Goal: Task Accomplishment & Management: Manage account settings

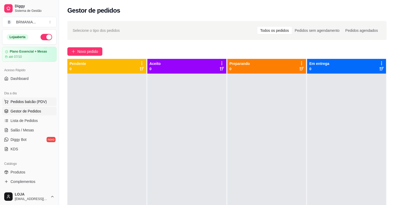
click at [33, 101] on span "Pedidos balcão (PDV)" at bounding box center [29, 101] width 36 height 5
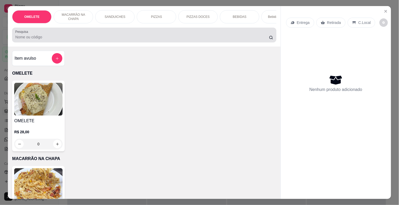
click at [55, 39] on input "Pesquisa" at bounding box center [142, 36] width 254 height 5
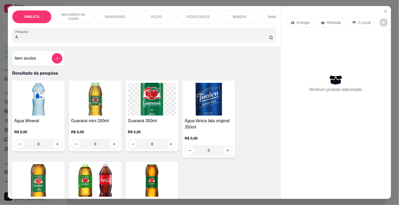
type input "Á"
click at [39, 110] on img at bounding box center [38, 99] width 48 height 33
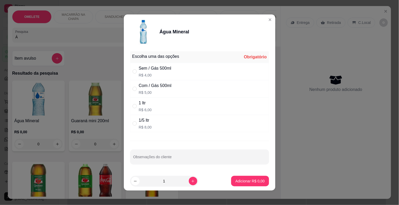
click at [170, 62] on div "Escolha uma das opções Obrigatório" at bounding box center [199, 57] width 139 height 12
click at [143, 67] on div "Sem / Gás 500ml" at bounding box center [155, 68] width 33 height 6
radio input "true"
click at [189, 180] on button "increase-product-quantity" at bounding box center [193, 181] width 8 height 8
click at [190, 183] on button "increase-product-quantity" at bounding box center [193, 181] width 8 height 8
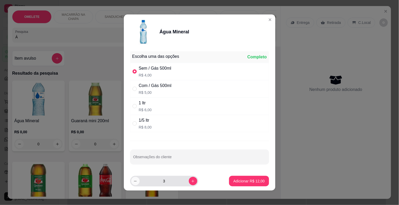
click at [133, 183] on icon "decrease-product-quantity" at bounding box center [135, 181] width 4 height 4
type input "2"
click at [245, 178] on button "Adicionar R$ 8,00" at bounding box center [250, 181] width 38 height 11
type input "2"
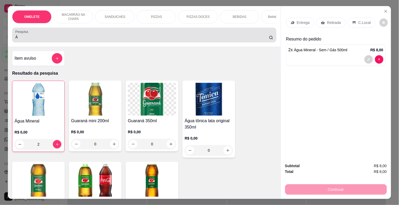
click at [53, 34] on div "Á" at bounding box center [144, 35] width 258 height 11
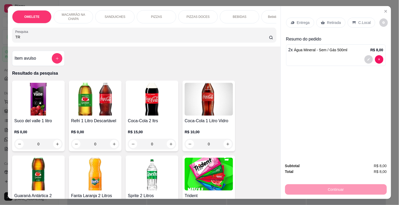
type input "TR"
click at [204, 166] on img at bounding box center [209, 174] width 48 height 33
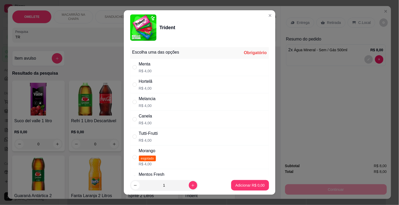
click at [157, 70] on div "Menta R$ 4,00" at bounding box center [199, 67] width 139 height 17
radio input "true"
click at [248, 185] on p "Adicionar R$ 4,00" at bounding box center [250, 185] width 28 height 5
type input "1"
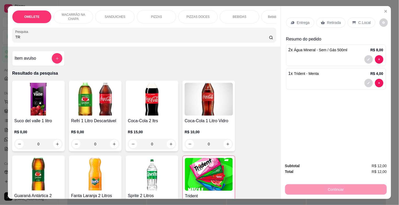
click at [335, 18] on div "Retirada" at bounding box center [330, 23] width 29 height 10
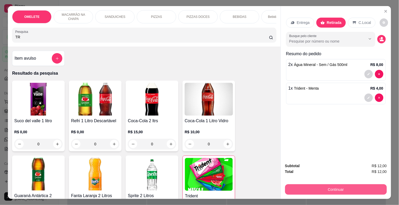
click at [348, 184] on button "Continuar" at bounding box center [336, 189] width 102 height 11
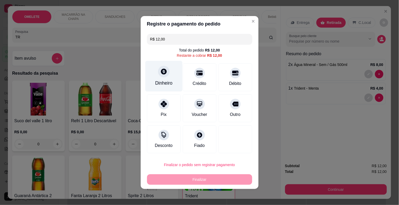
click at [160, 70] on icon at bounding box center [163, 71] width 7 height 7
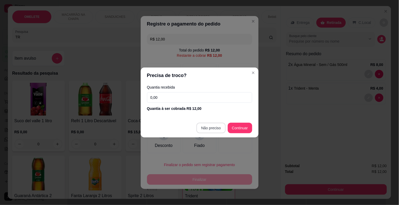
type input "R$ 0,00"
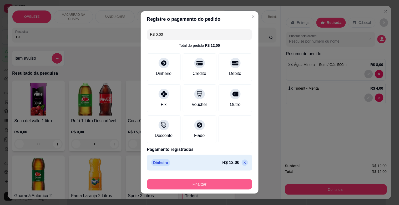
click at [214, 185] on button "Finalizar" at bounding box center [199, 184] width 105 height 11
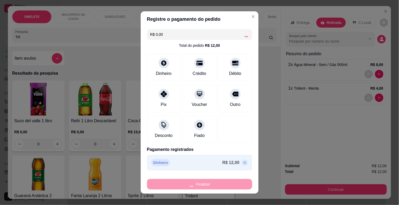
type input "0"
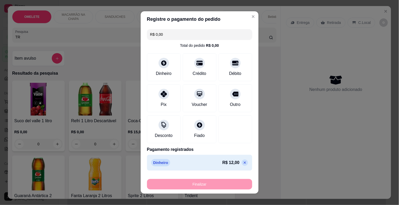
type input "-R$ 12,00"
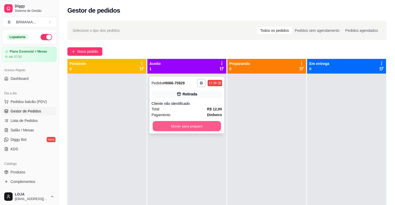
click at [191, 127] on button "Mover para preparo" at bounding box center [187, 126] width 68 height 10
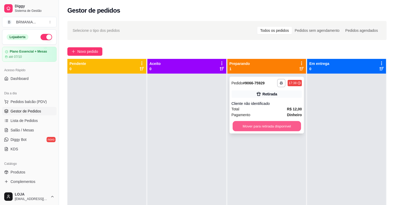
click at [278, 125] on button "Mover para retirada disponível" at bounding box center [267, 126] width 68 height 10
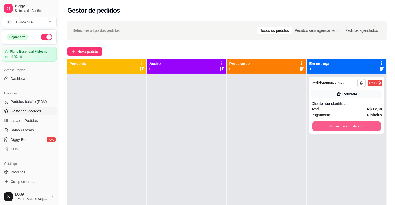
click at [327, 123] on button "Mover para finalizado" at bounding box center [346, 126] width 68 height 10
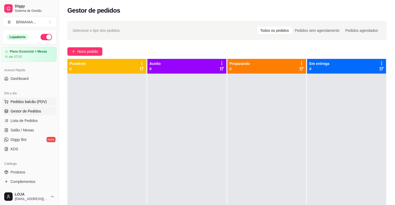
click at [38, 100] on span "Pedidos balcão (PDV)" at bounding box center [29, 101] width 36 height 5
click at [38, 100] on body "Diggy Sistema de Gestão B BRMANIA ... Loja aberta Plano Essencial + Mesas até 0…" at bounding box center [197, 102] width 395 height 205
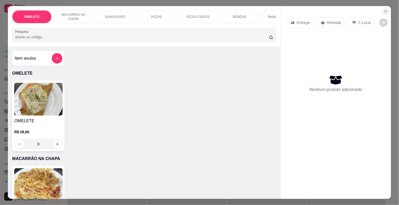
click at [384, 9] on icon "Close" at bounding box center [386, 11] width 4 height 4
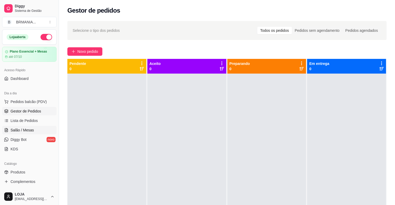
click at [33, 129] on span "Salão / Mesas" at bounding box center [22, 130] width 23 height 5
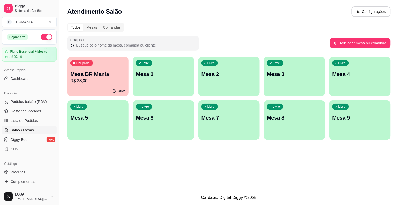
click at [90, 90] on div "08:06" at bounding box center [97, 91] width 61 height 10
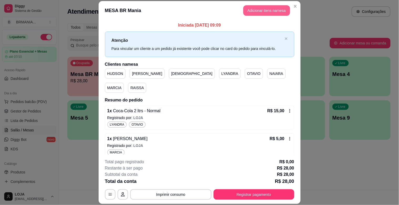
click at [256, 9] on button "Adicionar itens na mesa" at bounding box center [266, 10] width 47 height 11
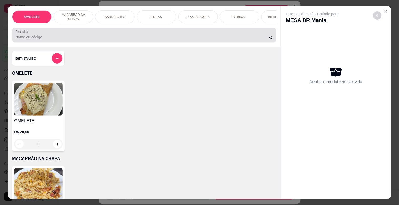
click at [120, 37] on div at bounding box center [144, 35] width 258 height 11
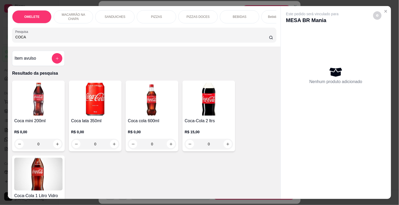
type input "COCA"
click at [51, 114] on img at bounding box center [38, 99] width 48 height 33
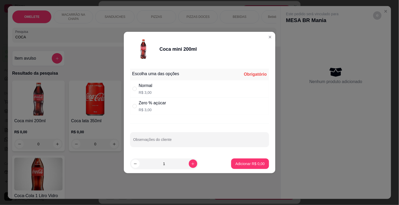
click at [164, 88] on div "Normal R$ 3,00" at bounding box center [199, 88] width 139 height 17
radio input "true"
click at [249, 167] on button "Adicionar R$ 3,00" at bounding box center [250, 164] width 38 height 11
type input "1"
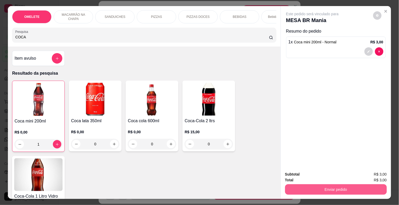
click at [348, 187] on button "Enviar pedido" at bounding box center [336, 189] width 102 height 11
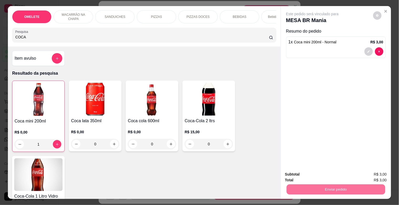
click at [327, 174] on button "Registrar cliente" at bounding box center [338, 174] width 34 height 10
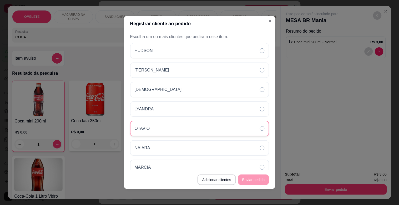
click at [172, 125] on div "OTAVIO" at bounding box center [199, 128] width 139 height 15
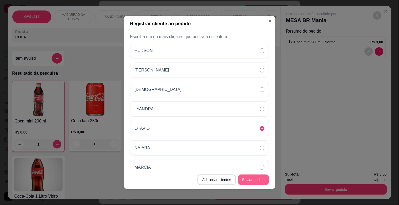
click at [259, 179] on button "Enviar pedido" at bounding box center [253, 180] width 31 height 11
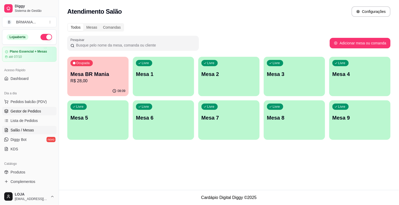
click at [35, 113] on span "Gestor de Pedidos" at bounding box center [26, 111] width 31 height 5
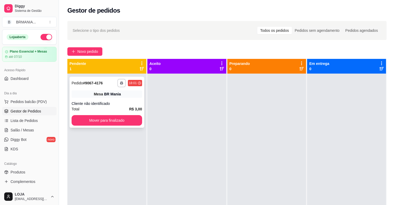
click at [87, 98] on div "**********" at bounding box center [106, 102] width 75 height 51
click at [93, 49] on span "Novo pedido" at bounding box center [87, 52] width 21 height 6
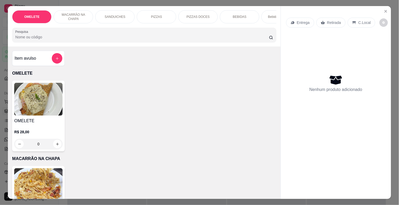
click at [79, 40] on div at bounding box center [144, 35] width 258 height 11
type input "O"
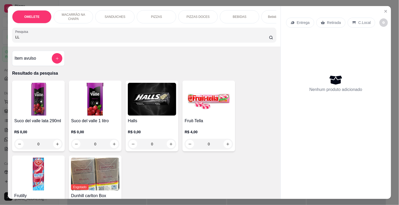
type input "L"
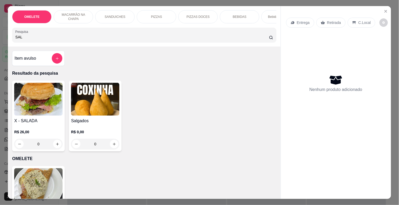
type input "SAL"
click at [101, 105] on img at bounding box center [95, 99] width 48 height 33
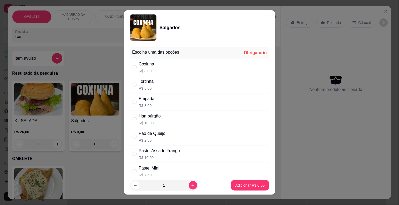
click at [156, 122] on p "R$ 10,00" at bounding box center [150, 122] width 22 height 5
radio input "true"
click at [245, 180] on button "Adicionar R$ 10,00" at bounding box center [249, 185] width 39 height 10
type input "1"
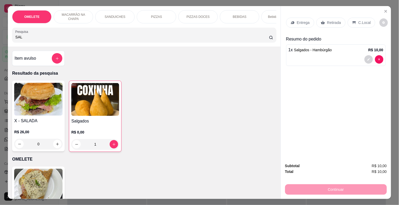
click at [335, 23] on p "Retirada" at bounding box center [334, 22] width 14 height 5
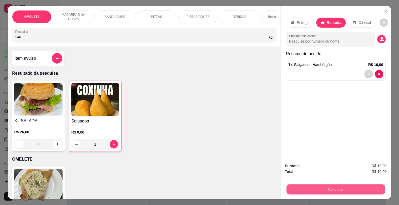
click at [331, 190] on button "Continuar" at bounding box center [335, 189] width 99 height 10
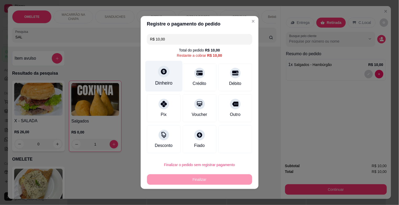
click at [158, 74] on div at bounding box center [164, 72] width 12 height 12
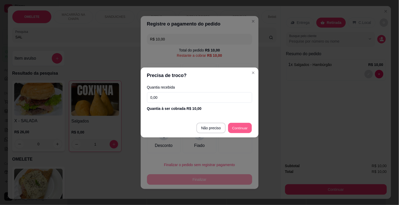
type input "R$ 0,00"
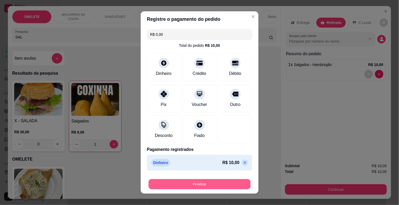
click at [218, 180] on button "Finalizar" at bounding box center [200, 184] width 102 height 10
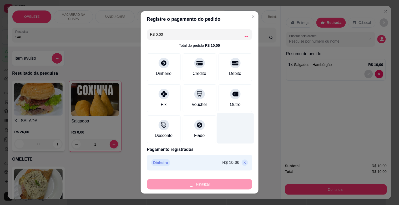
type input "0"
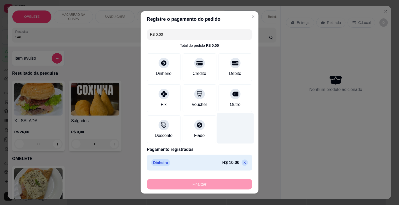
type input "-R$ 10,00"
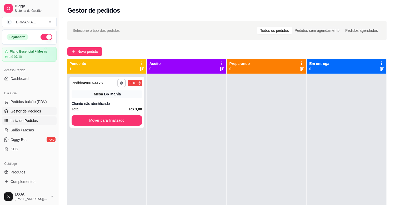
click at [17, 120] on span "Lista de Pedidos" at bounding box center [24, 120] width 27 height 5
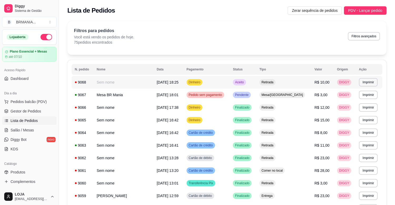
click at [301, 82] on td "Retirada" at bounding box center [283, 82] width 55 height 13
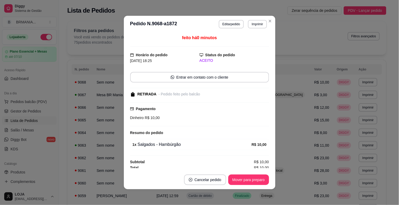
click at [259, 161] on span "R$ 10,00" at bounding box center [261, 162] width 15 height 6
click at [259, 165] on div "feito há 0 minutos Horário do pedido [DATE] 18:25 Status do pedido ACEITO Entra…" at bounding box center [199, 102] width 139 height 134
click at [259, 166] on span "R$ 10,00" at bounding box center [261, 168] width 15 height 6
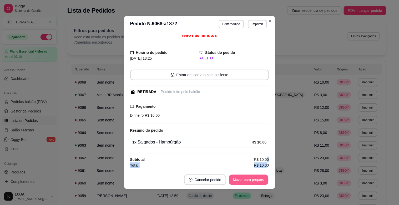
click at [252, 178] on button "Mover para preparo" at bounding box center [248, 180] width 39 height 10
click at [250, 179] on button "Mover para retirada disponível" at bounding box center [240, 180] width 58 height 11
click at [252, 179] on button "Mover para finalizado" at bounding box center [247, 180] width 44 height 11
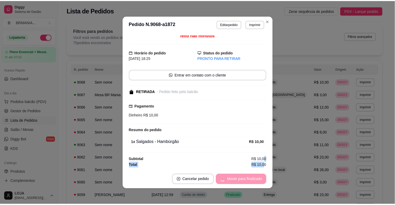
scroll to position [0, 0]
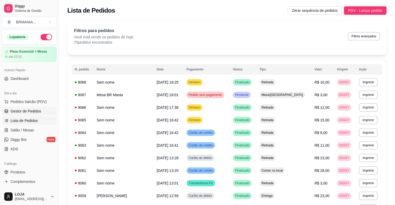
click at [34, 113] on span "Gestor de Pedidos" at bounding box center [26, 111] width 31 height 5
